Goal: Information Seeking & Learning: Learn about a topic

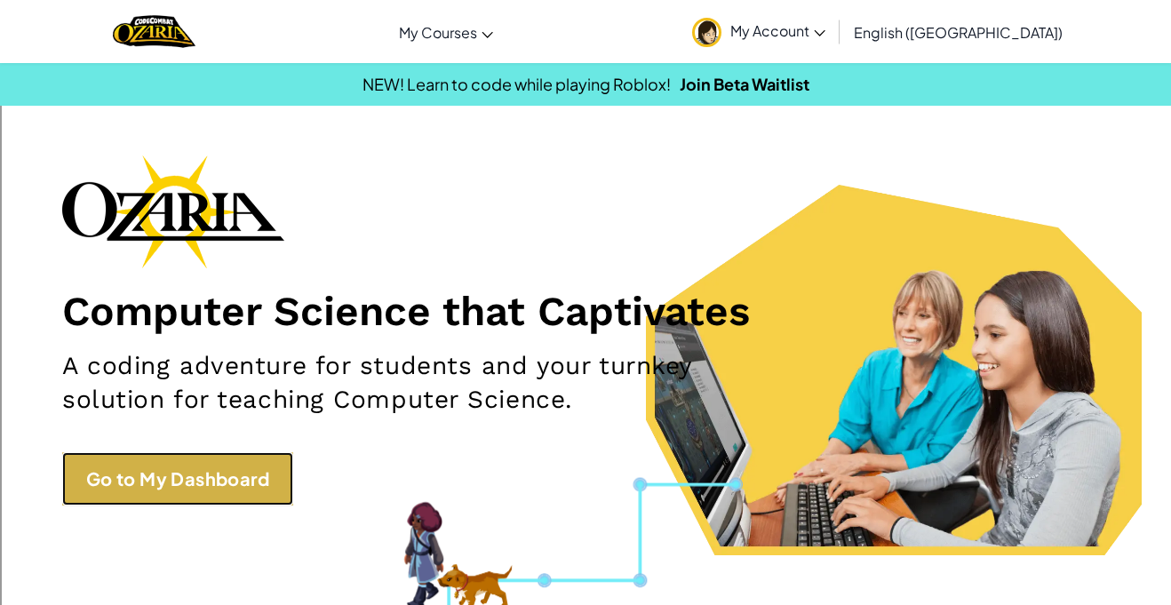
click at [212, 477] on link "Go to My Dashboard" at bounding box center [177, 478] width 231 height 53
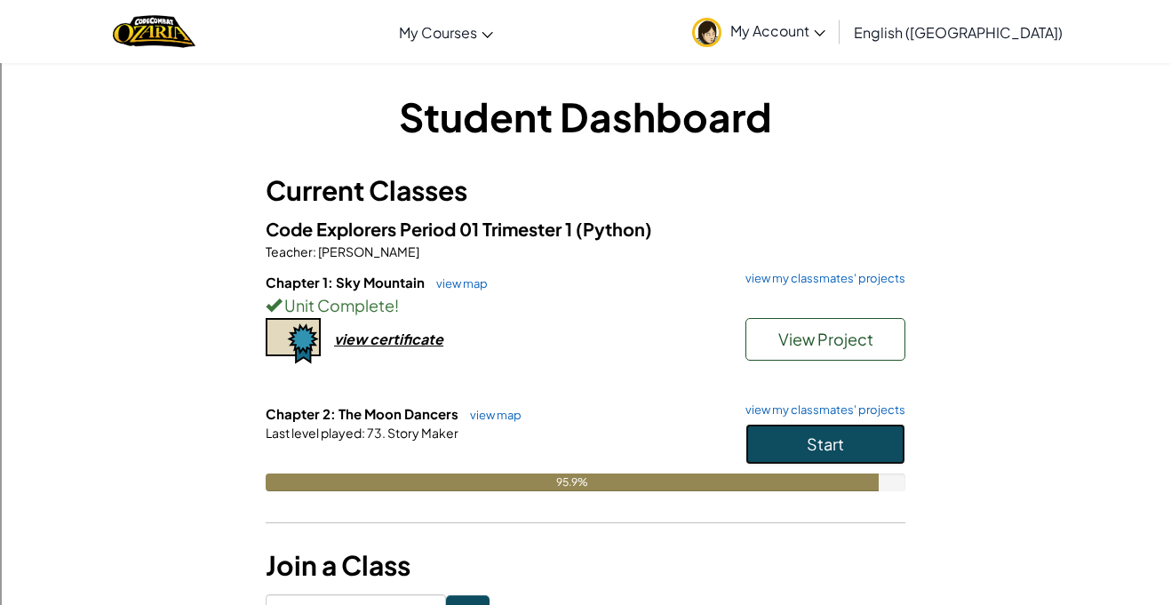
click at [879, 436] on button "Start" at bounding box center [825, 444] width 160 height 41
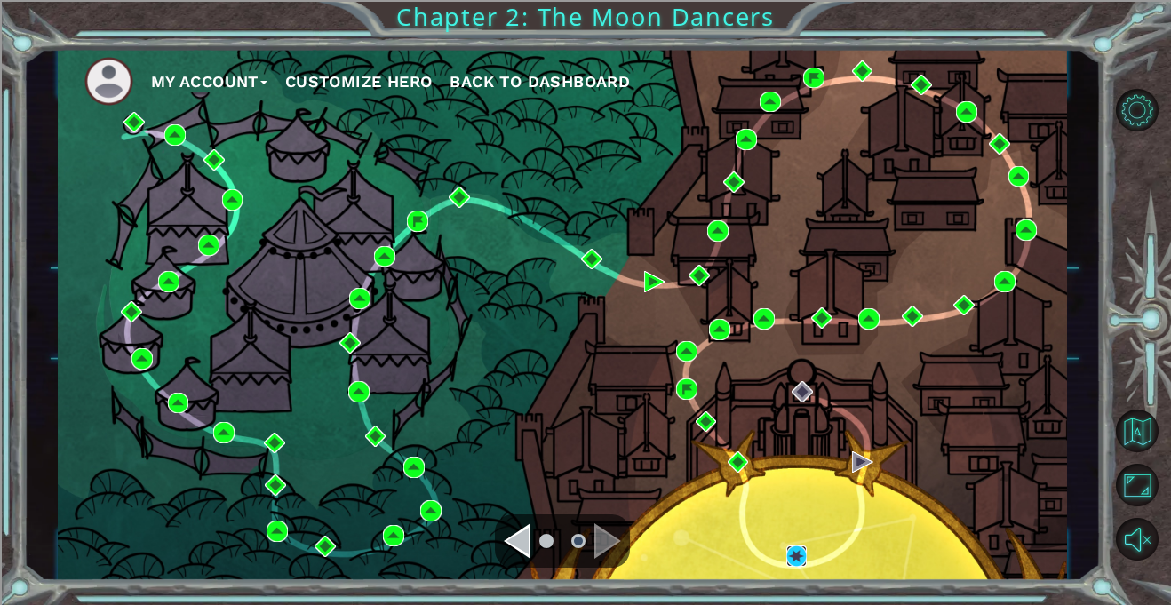
click at [803, 563] on img at bounding box center [796, 555] width 21 height 21
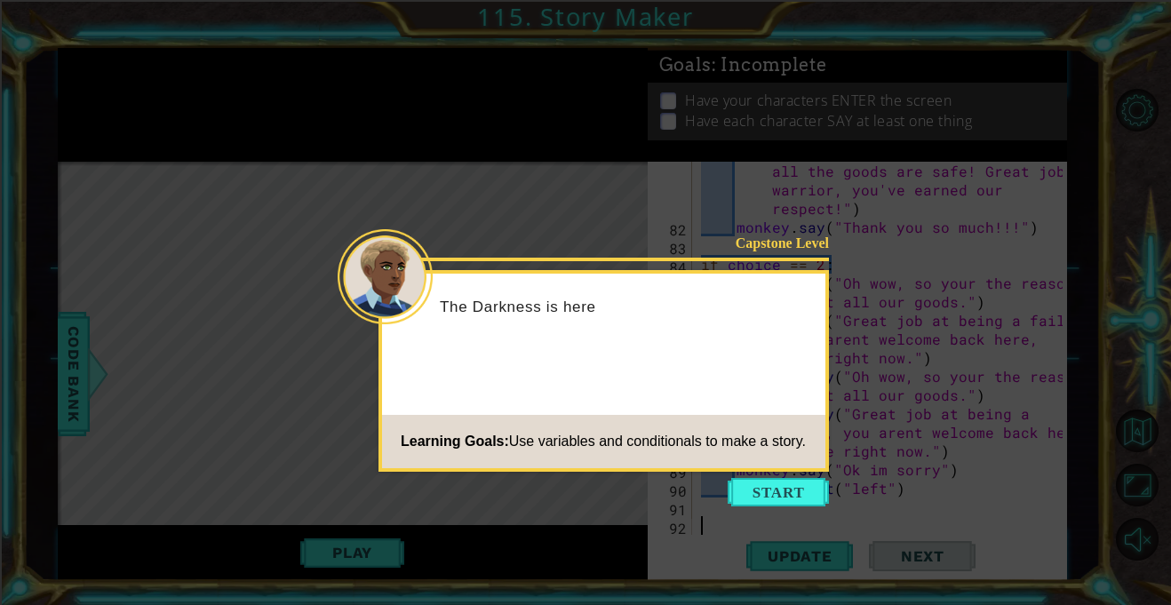
scroll to position [2164, 0]
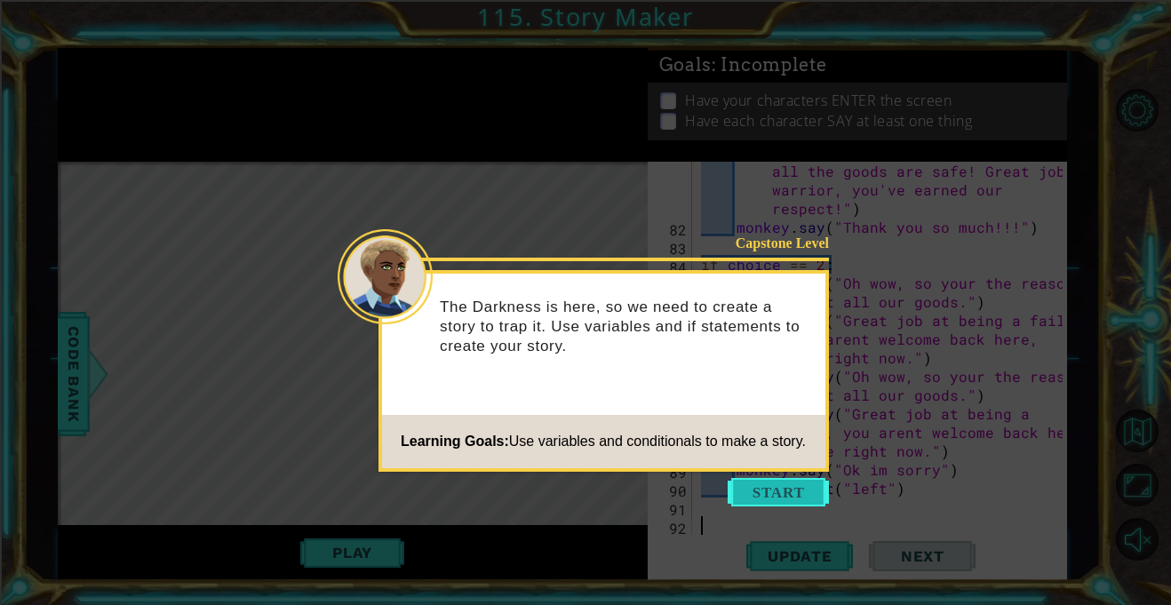
click at [769, 487] on button "Start" at bounding box center [778, 492] width 101 height 28
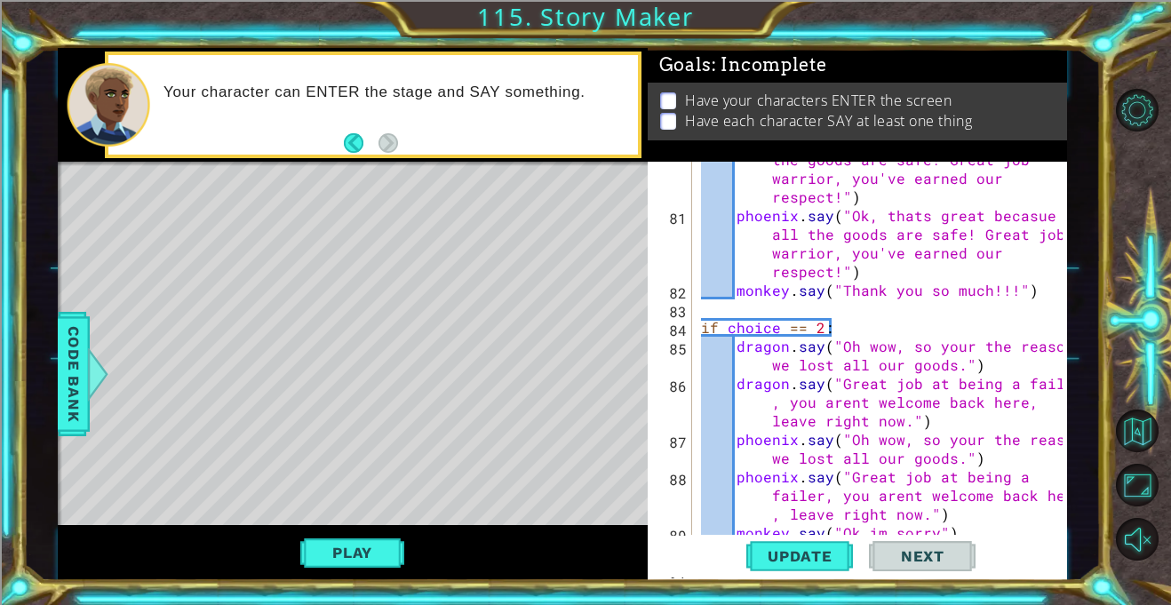
scroll to position [2104, 0]
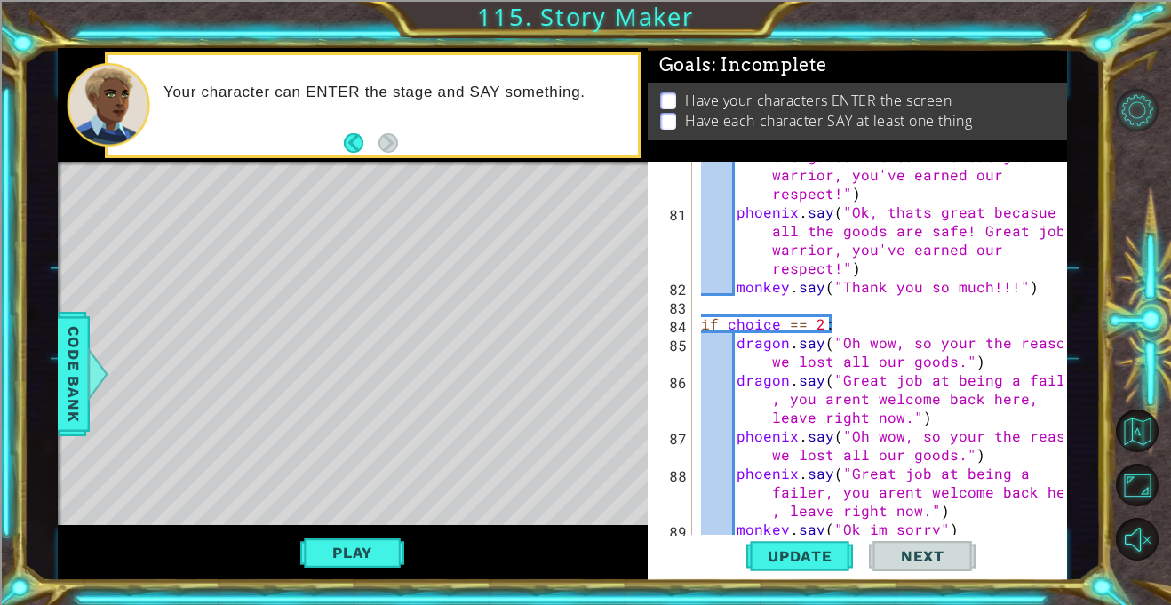
click at [1149, 123] on button "Level Options" at bounding box center [1137, 110] width 43 height 43
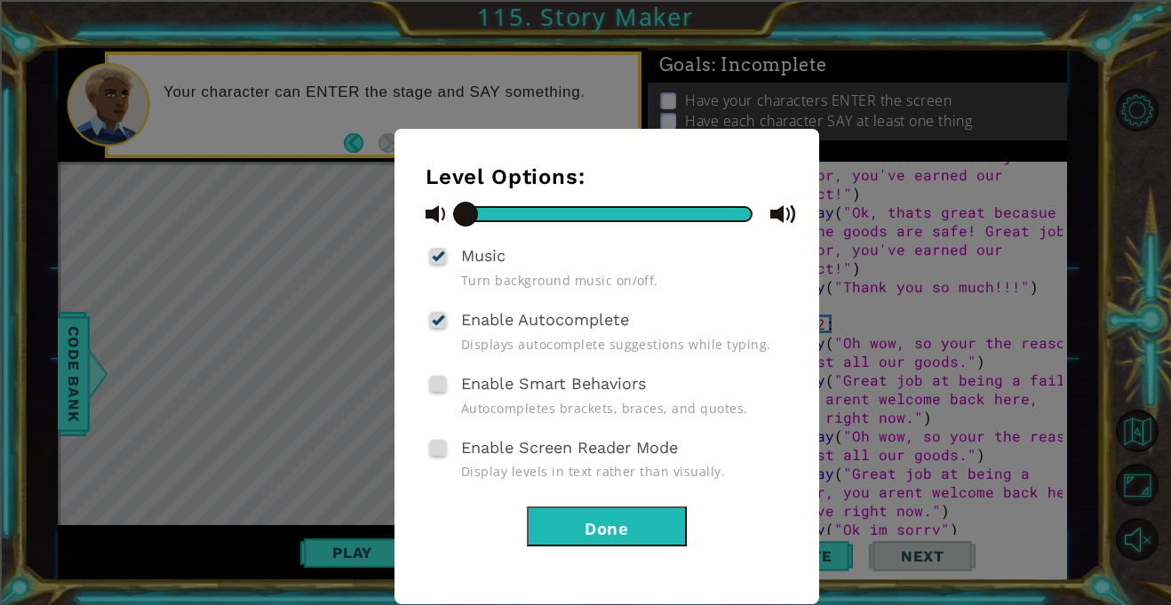
click at [1125, 170] on div "Level Options: Music Turn background music on/off. Enable Autocomplete Displays…" at bounding box center [585, 302] width 1171 height 605
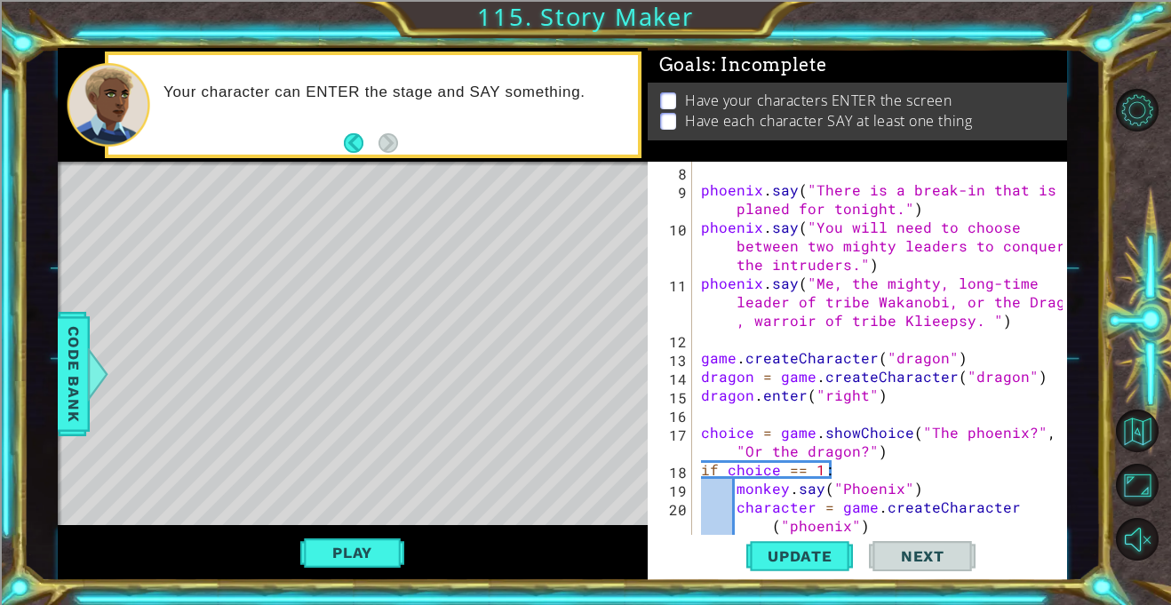
scroll to position [131, 0]
click at [719, 429] on div "phoenix . enter ( "right" ) phoenix . say ( "There is a break-in that is planed…" at bounding box center [884, 357] width 374 height 429
type textarea "choice = game.showChoice("The phoenix?", "Or the dragon?")"
click at [719, 429] on div "phoenix . enter ( "right" ) phoenix . say ( "There is a break-in that is planed…" at bounding box center [884, 357] width 374 height 429
drag, startPoint x: 719, startPoint y: 429, endPoint x: 899, endPoint y: 433, distance: 180.4
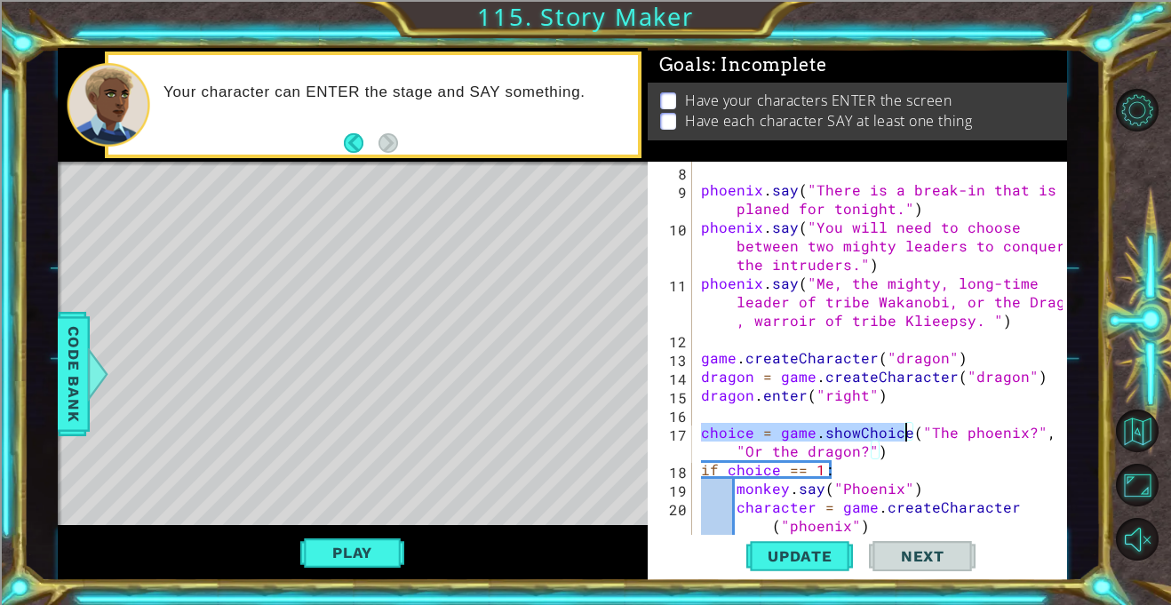
click at [899, 433] on div "phoenix . enter ( "right" ) phoenix . say ( "There is a break-in that is planed…" at bounding box center [884, 357] width 374 height 429
click at [1006, 449] on div "phoenix . enter ( "right" ) phoenix . say ( "There is a break-in that is planed…" at bounding box center [884, 357] width 374 height 429
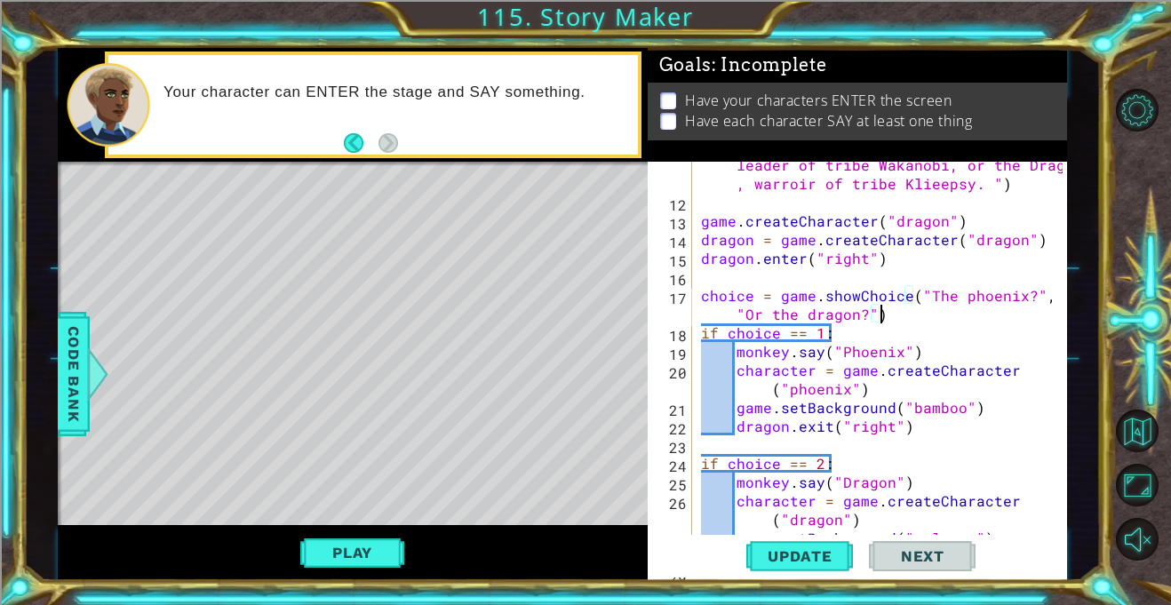
scroll to position [270, 0]
